Goal: Task Accomplishment & Management: Manage account settings

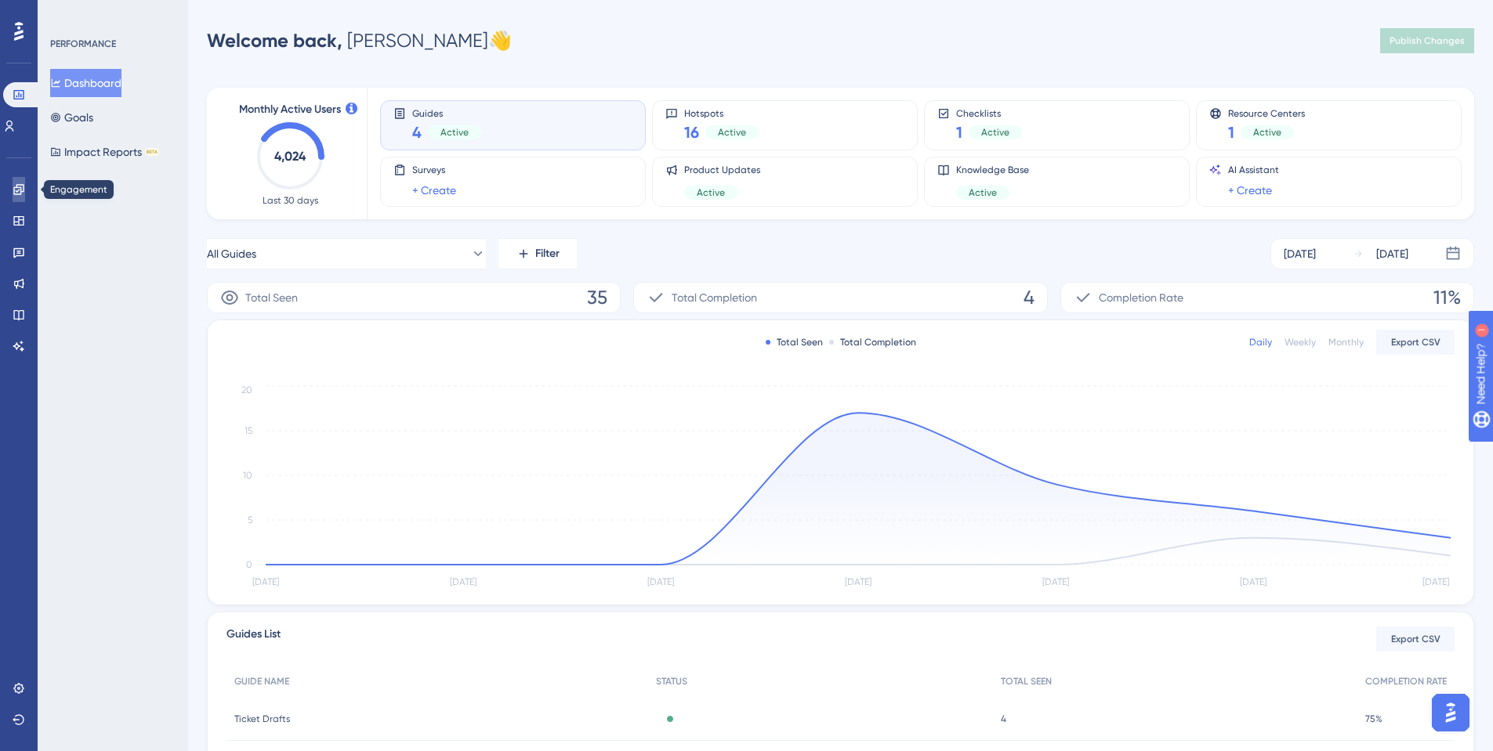
click at [13, 194] on icon at bounding box center [19, 189] width 13 height 13
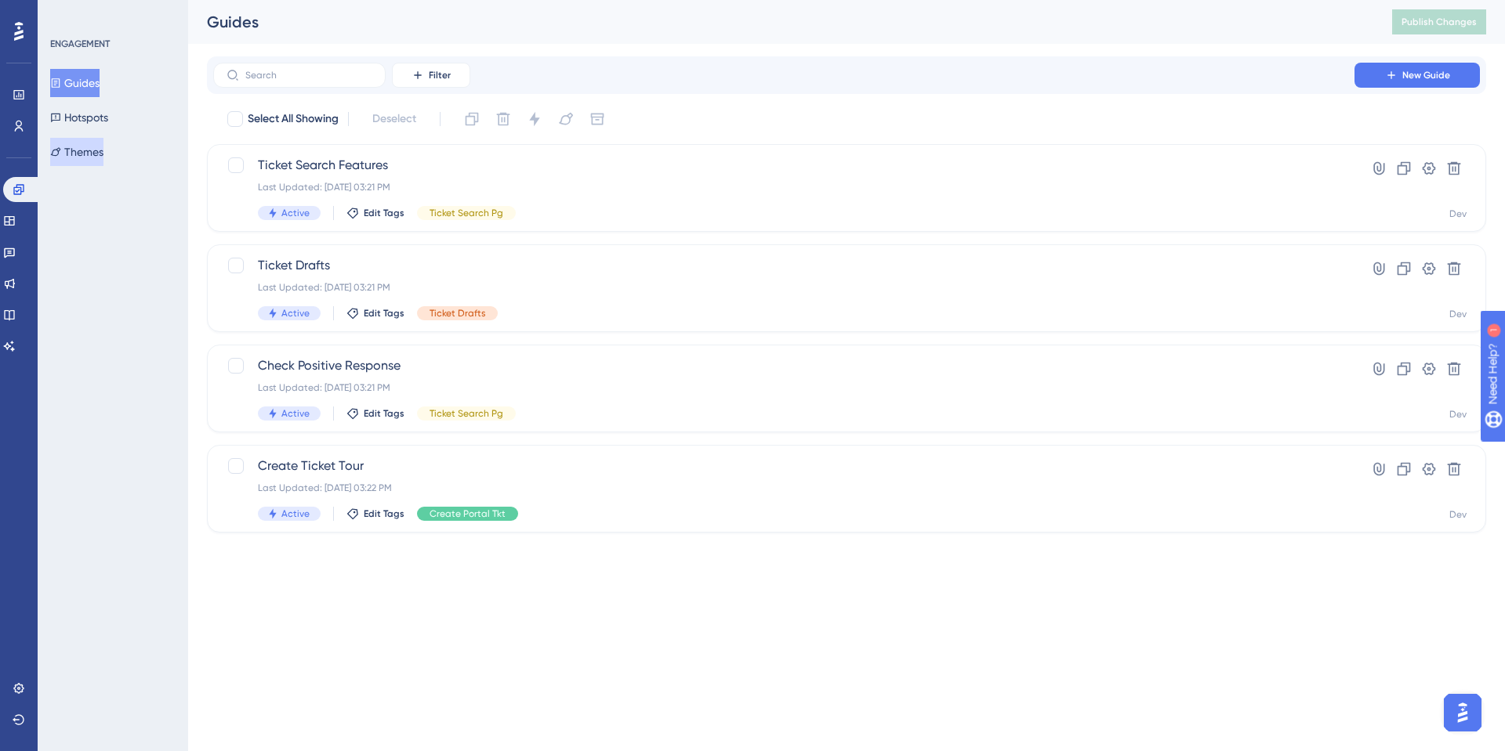
click at [87, 152] on button "Themes" at bounding box center [76, 152] width 53 height 28
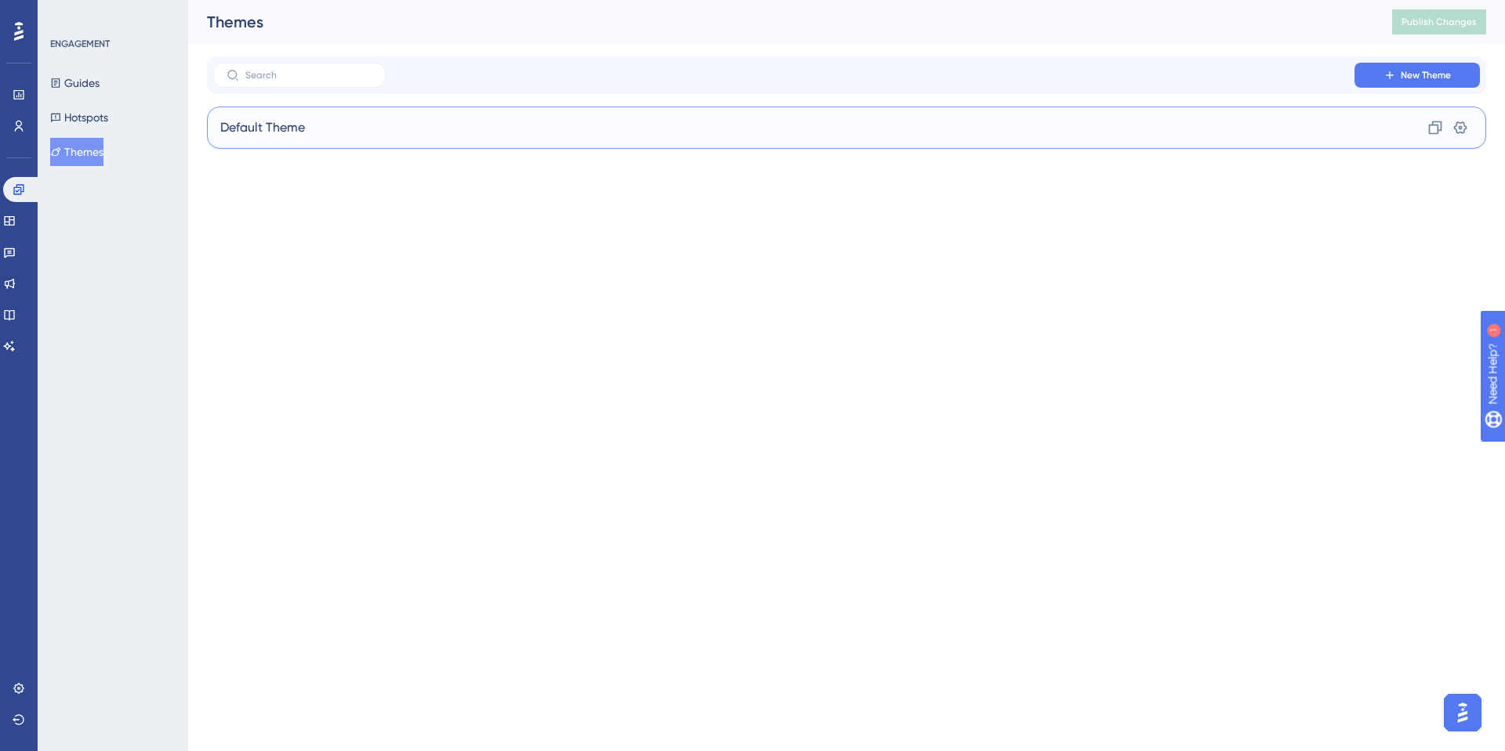
click at [364, 125] on div "Default Theme Clone Settings" at bounding box center [846, 128] width 1279 height 42
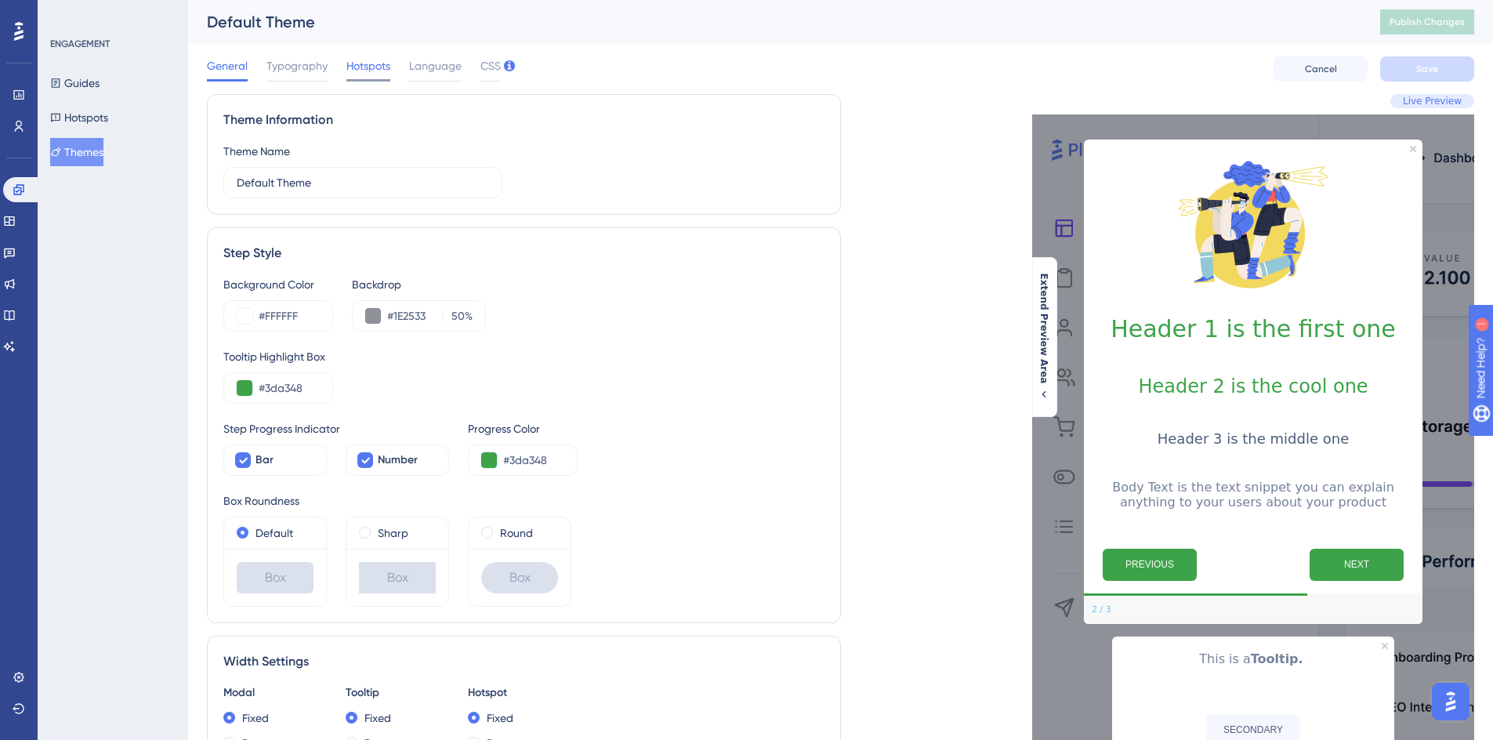
click at [373, 71] on span "Hotspots" at bounding box center [368, 65] width 44 height 19
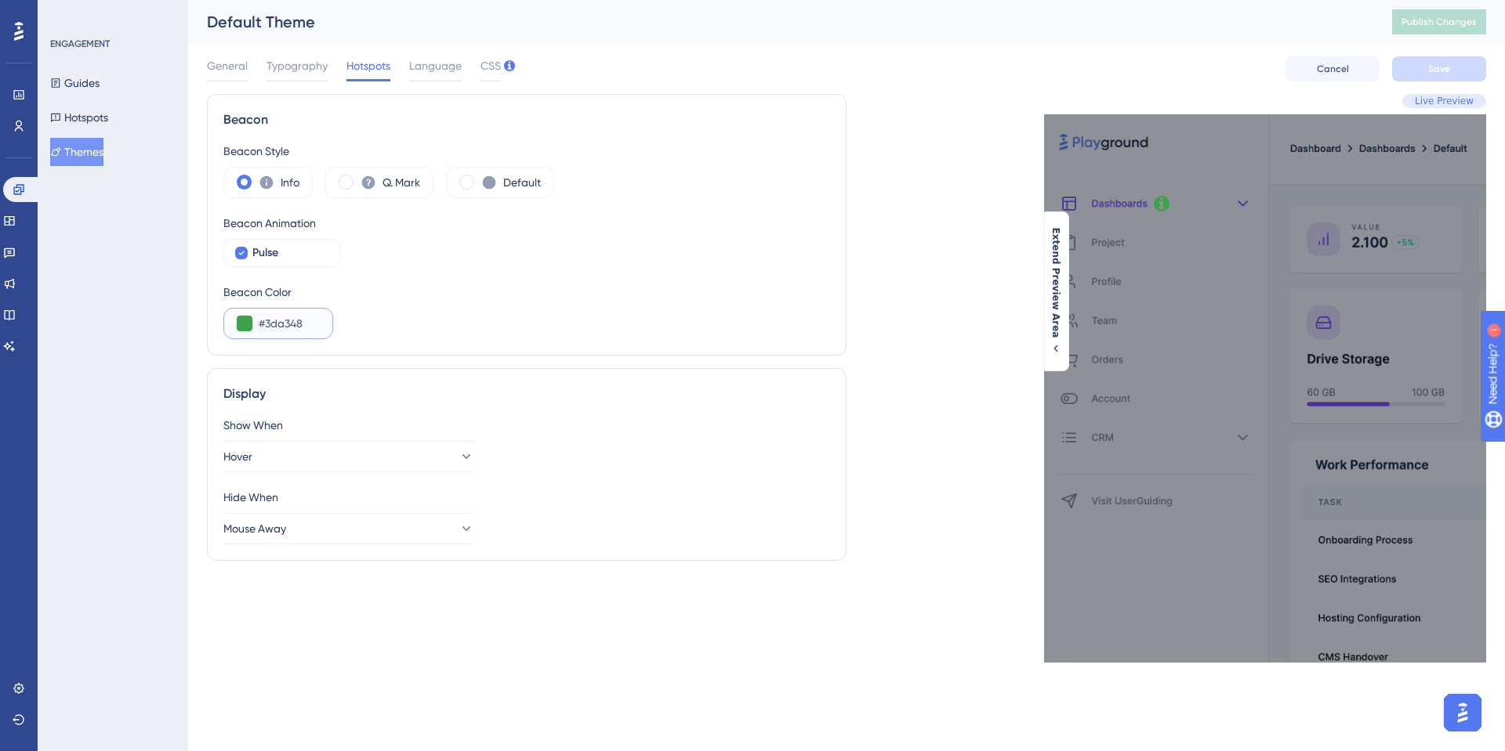
drag, startPoint x: 265, startPoint y: 323, endPoint x: 317, endPoint y: 327, distance: 52.6
click at [317, 327] on input "#3da348" at bounding box center [289, 323] width 61 height 19
type input "#1893D1"
click at [1409, 64] on button "Save" at bounding box center [1439, 68] width 94 height 25
click at [1453, 28] on button "Publish Changes" at bounding box center [1439, 21] width 94 height 25
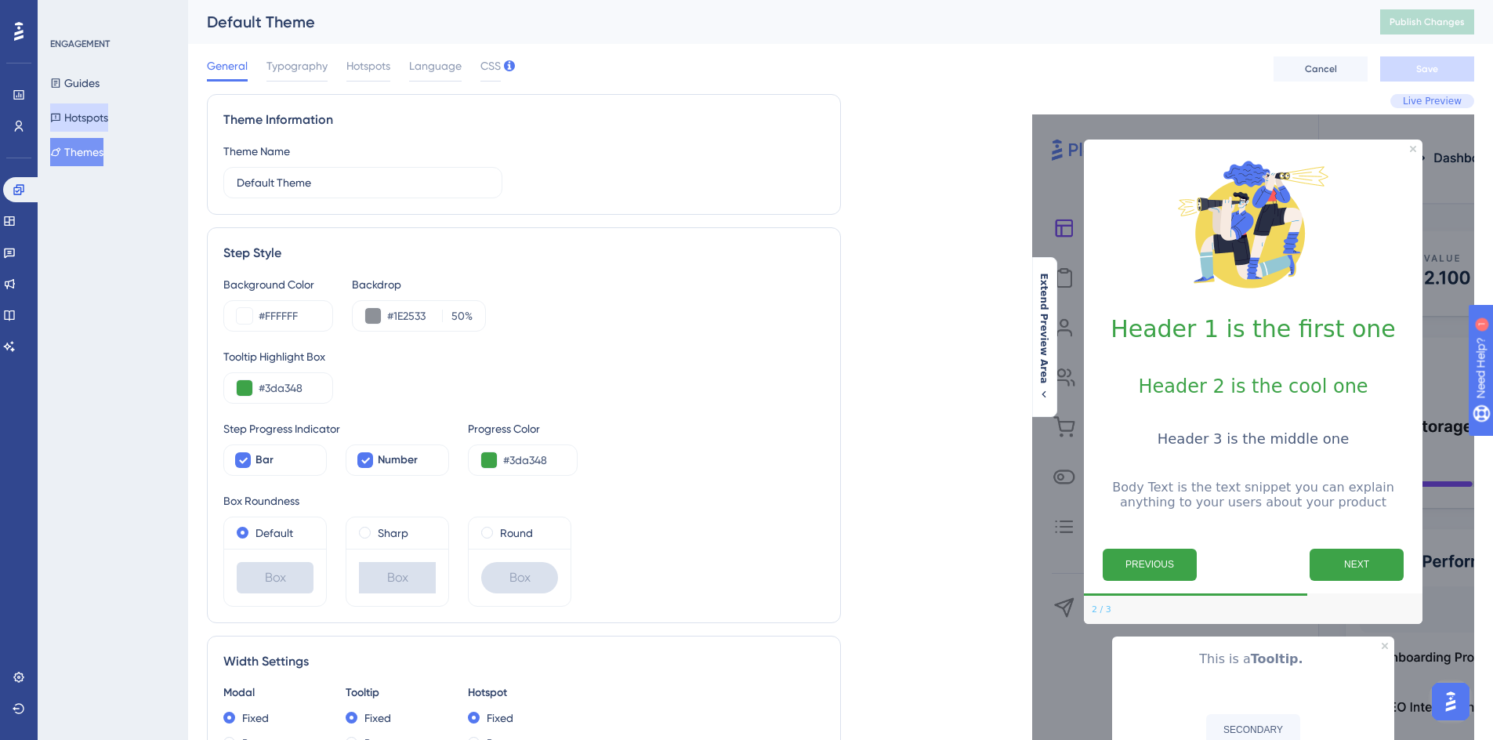
click at [75, 122] on button "Hotspots" at bounding box center [79, 117] width 58 height 28
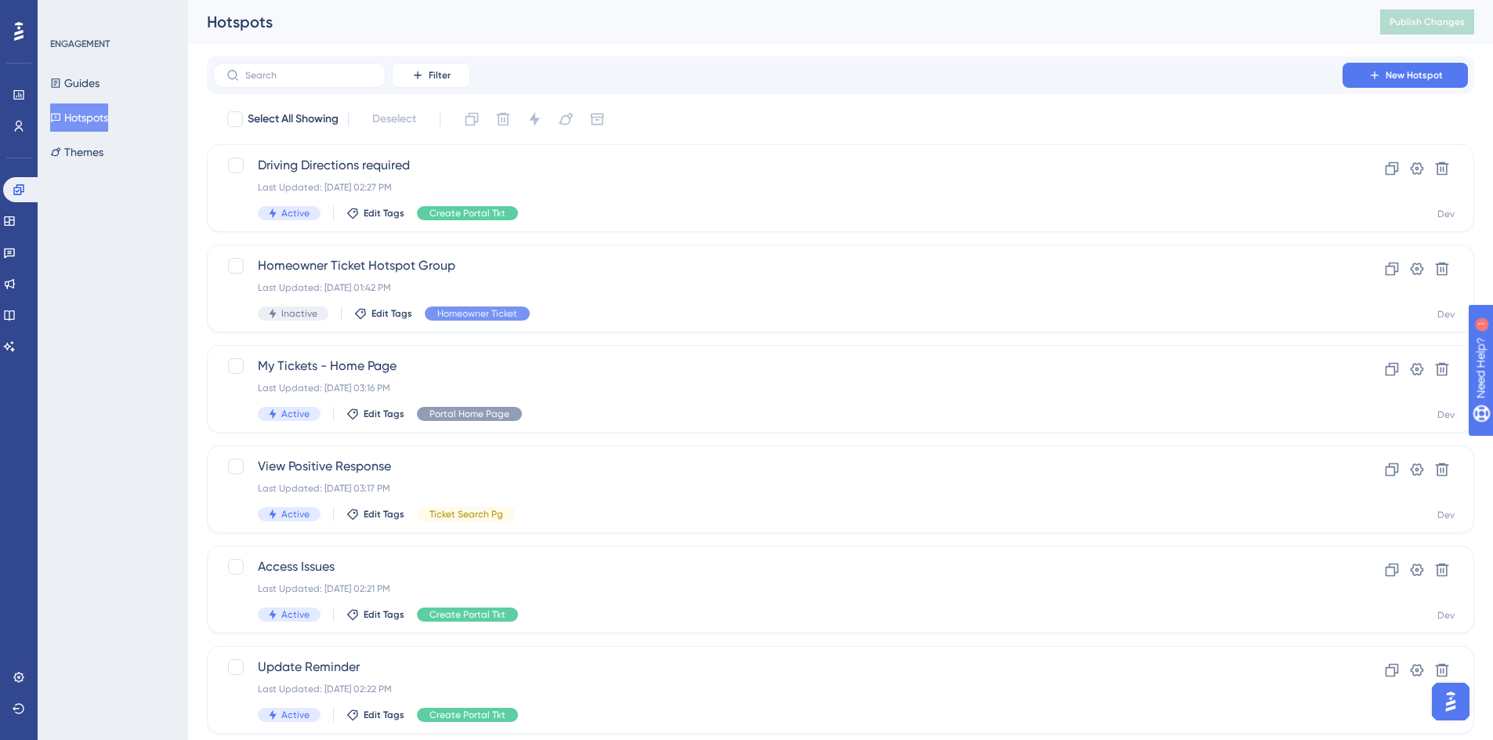
click at [93, 125] on button "Hotspots" at bounding box center [79, 117] width 58 height 28
click at [342, 164] on span "Driving Directions required" at bounding box center [778, 165] width 1040 height 19
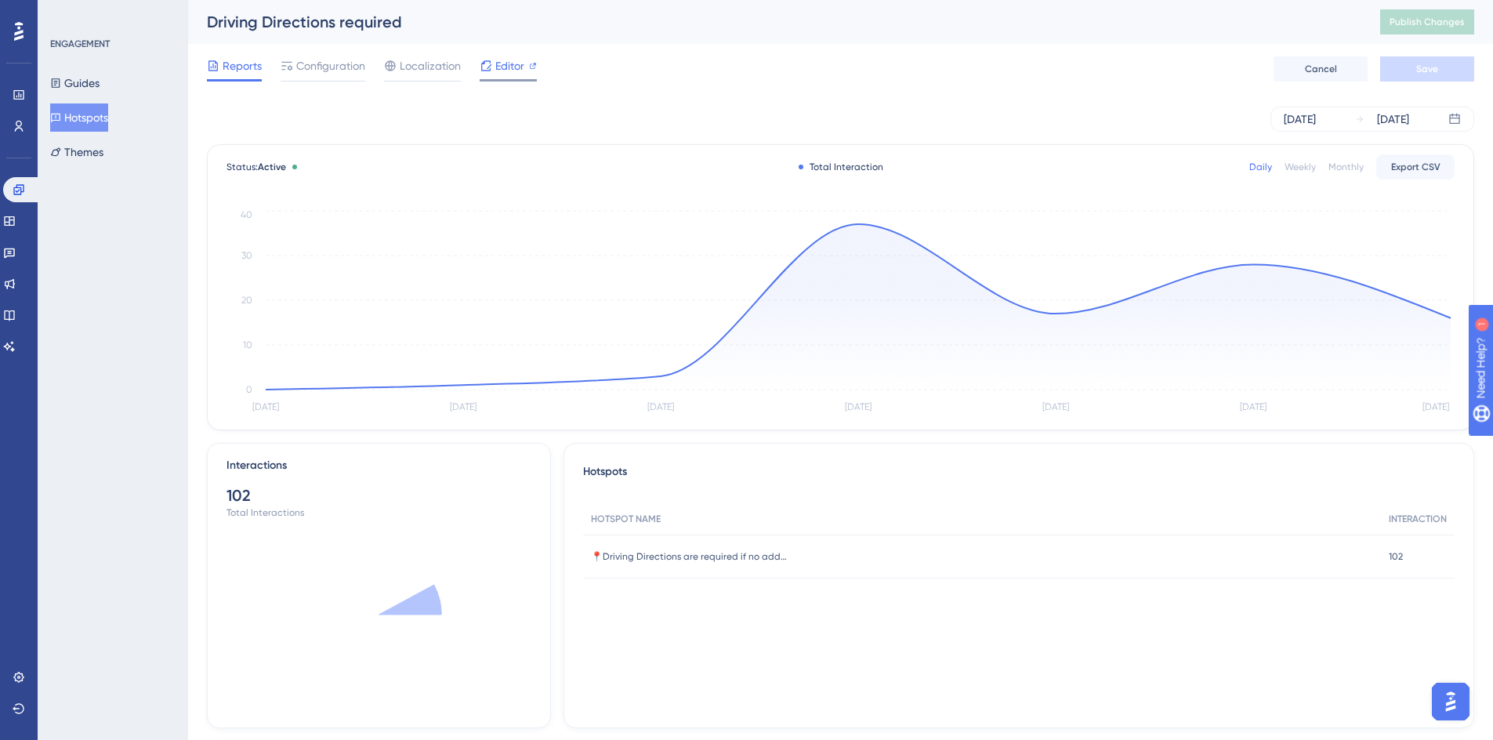
click at [490, 72] on div at bounding box center [486, 65] width 13 height 19
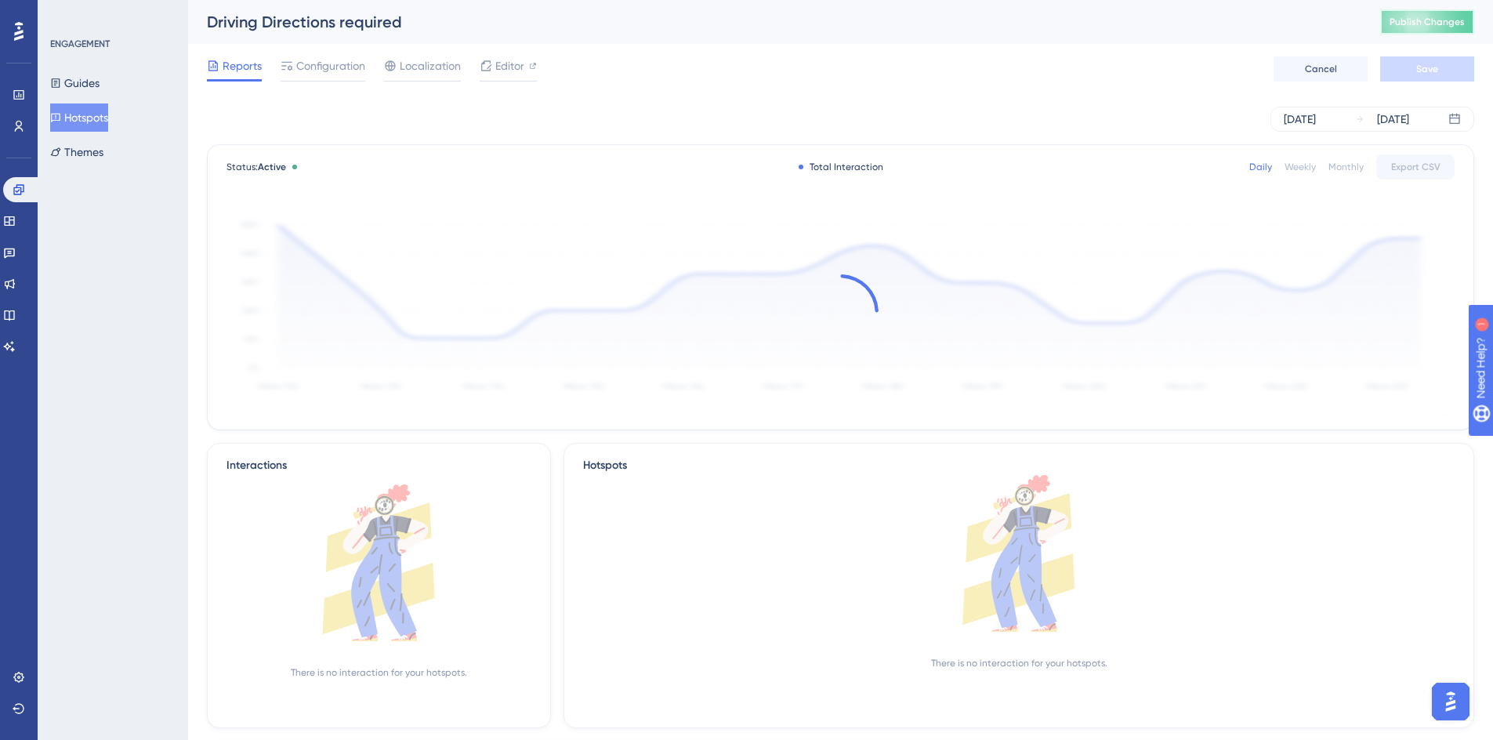
click at [1449, 16] on span "Publish Changes" at bounding box center [1426, 22] width 75 height 13
click at [1450, 27] on span "Publish Changes" at bounding box center [1426, 22] width 75 height 13
